Goal: Entertainment & Leisure: Consume media (video, audio)

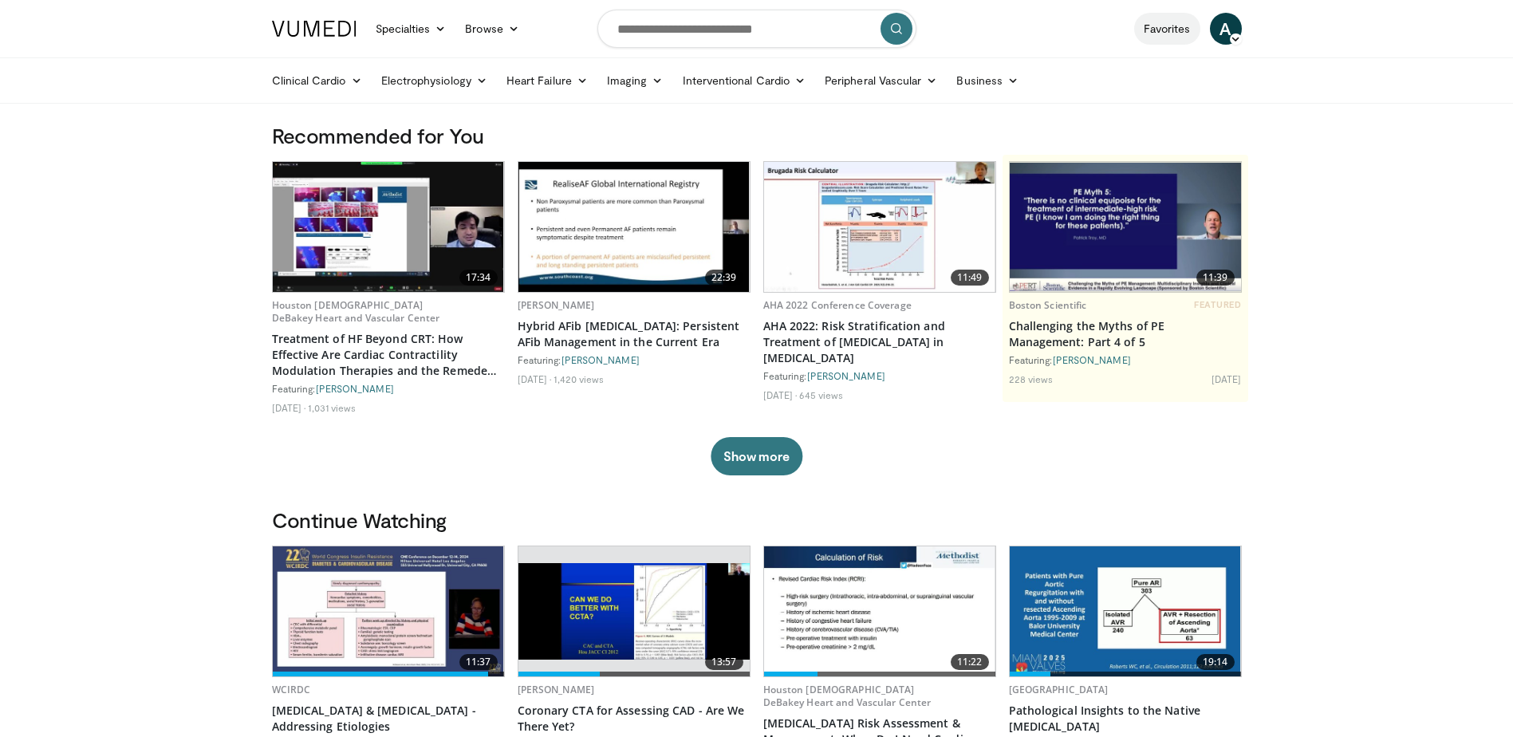
click at [1151, 31] on link "Favorites" at bounding box center [1167, 29] width 66 height 32
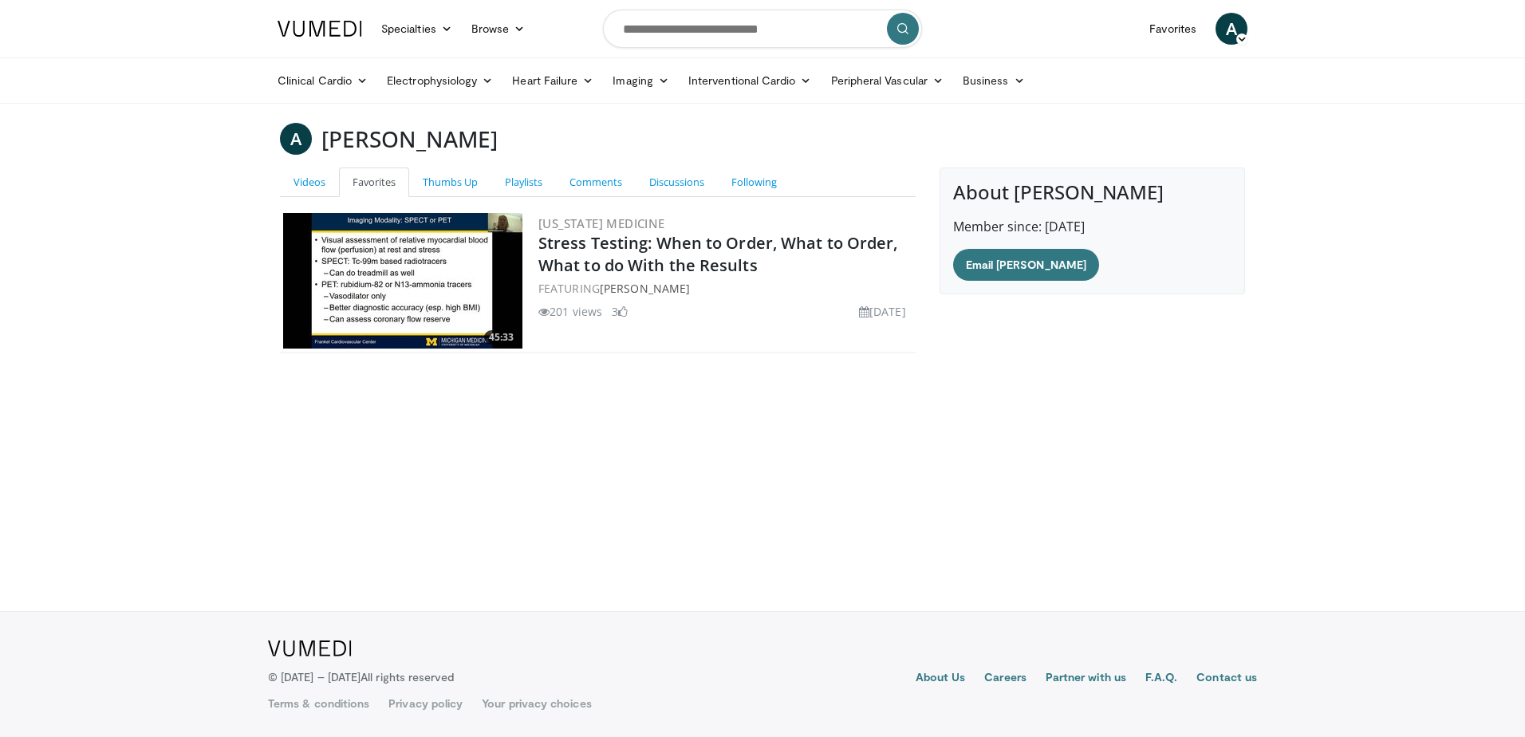
click at [451, 239] on img at bounding box center [402, 281] width 239 height 136
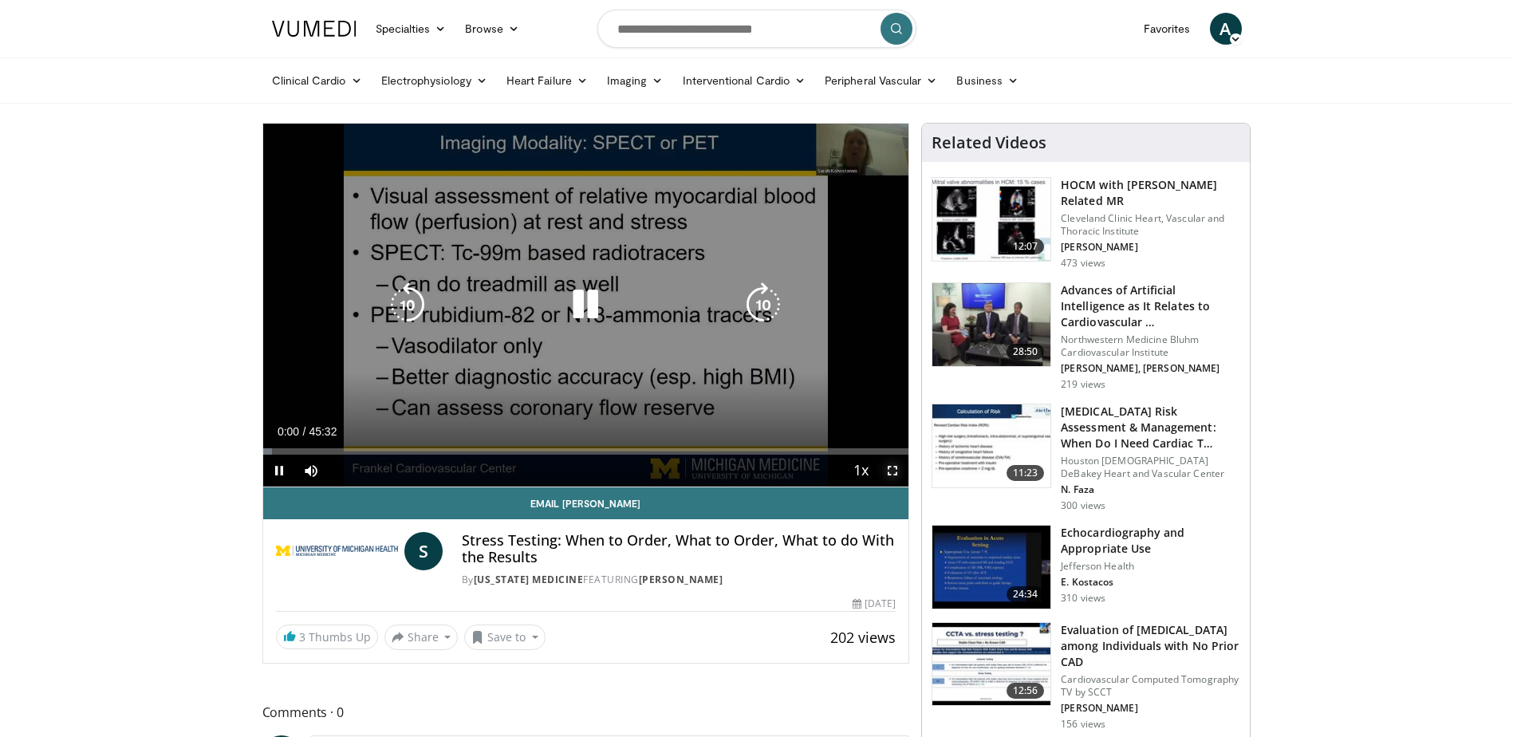
drag, startPoint x: 893, startPoint y: 471, endPoint x: 897, endPoint y: 554, distance: 83.0
click at [893, 471] on span "Video Player" at bounding box center [893, 471] width 32 height 32
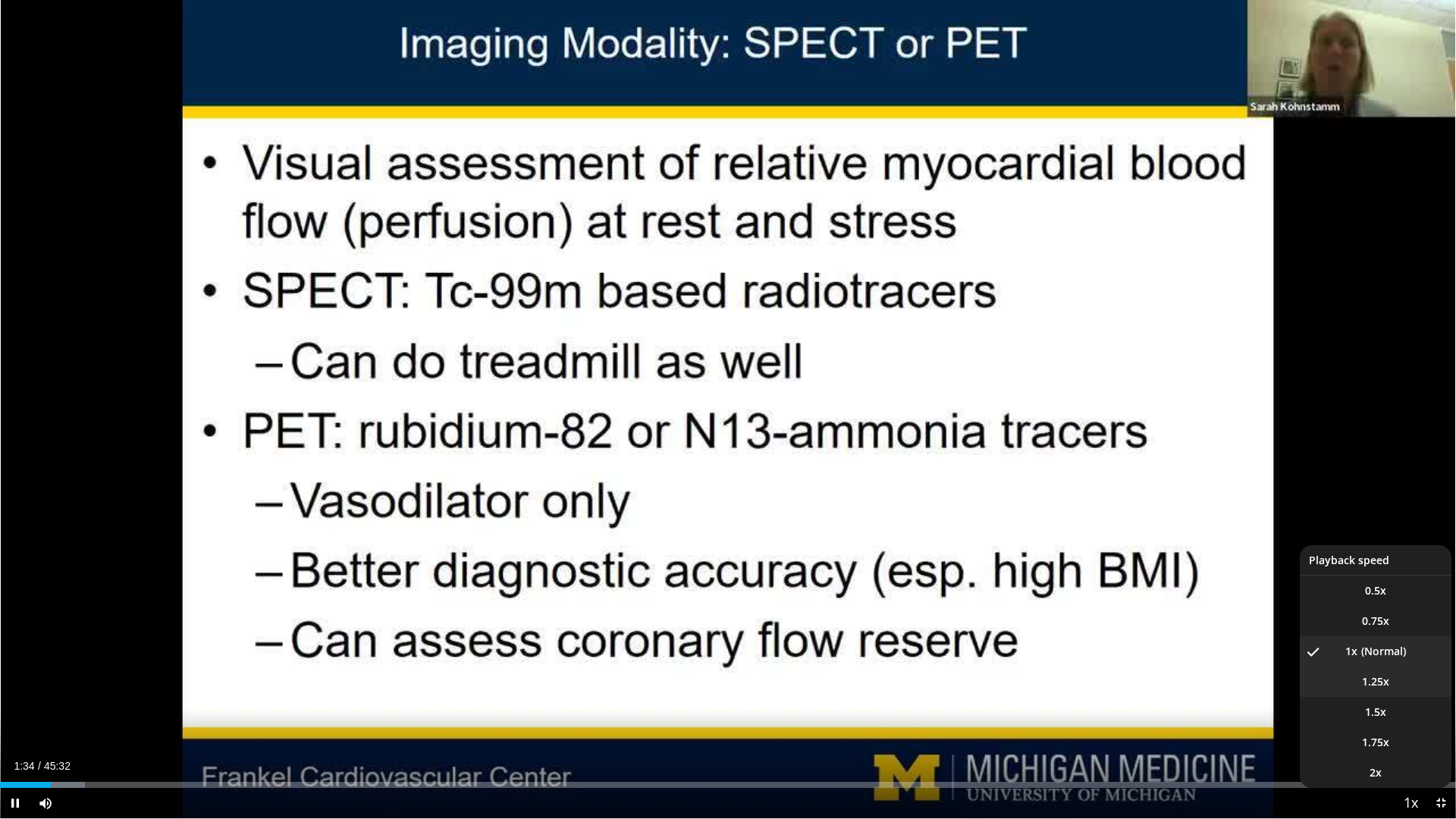
click at [1413, 689] on li "1.25x" at bounding box center [1376, 682] width 152 height 30
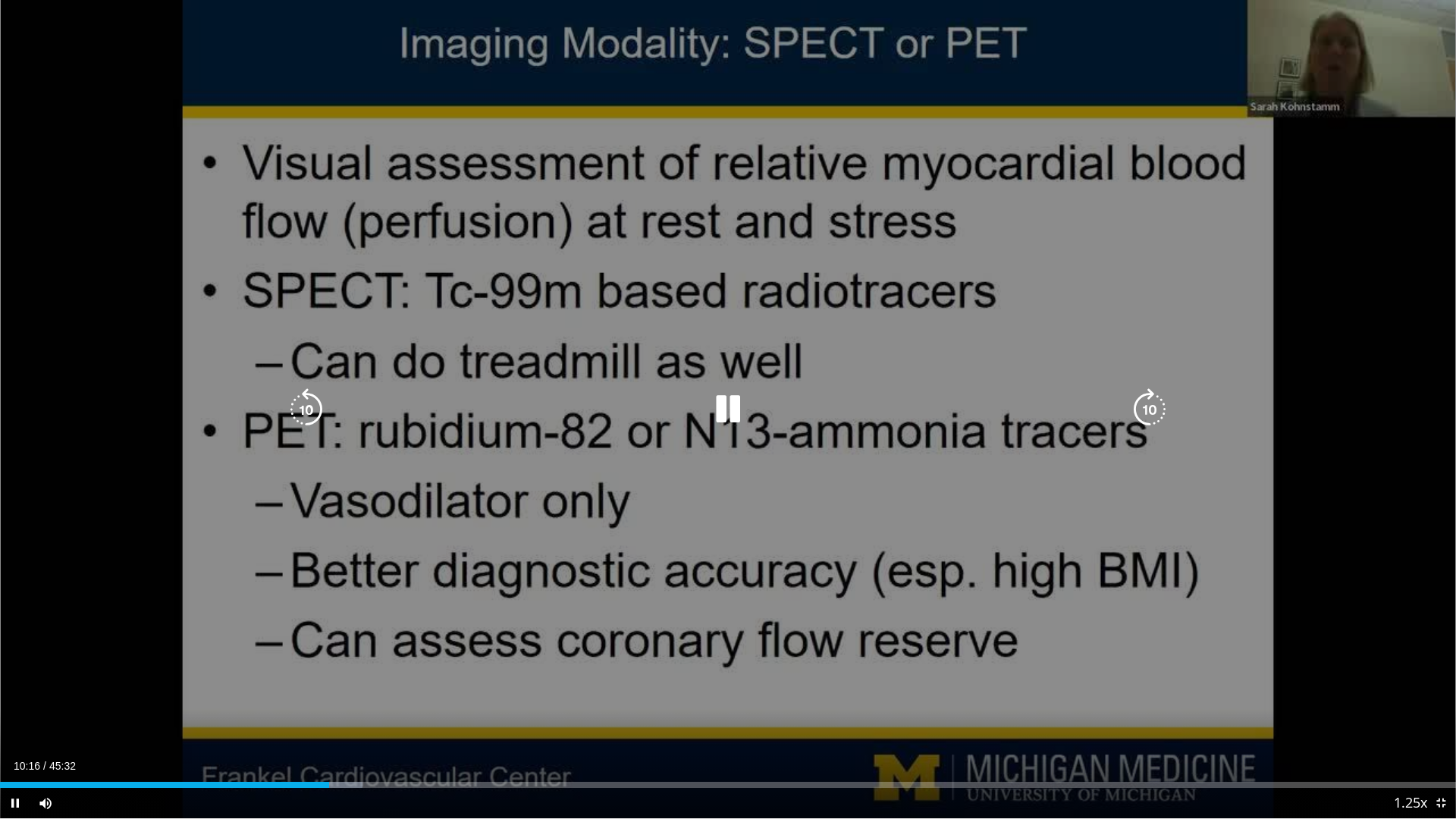
click at [738, 406] on icon "Video Player" at bounding box center [728, 409] width 43 height 43
